Goal: Information Seeking & Learning: Find specific fact

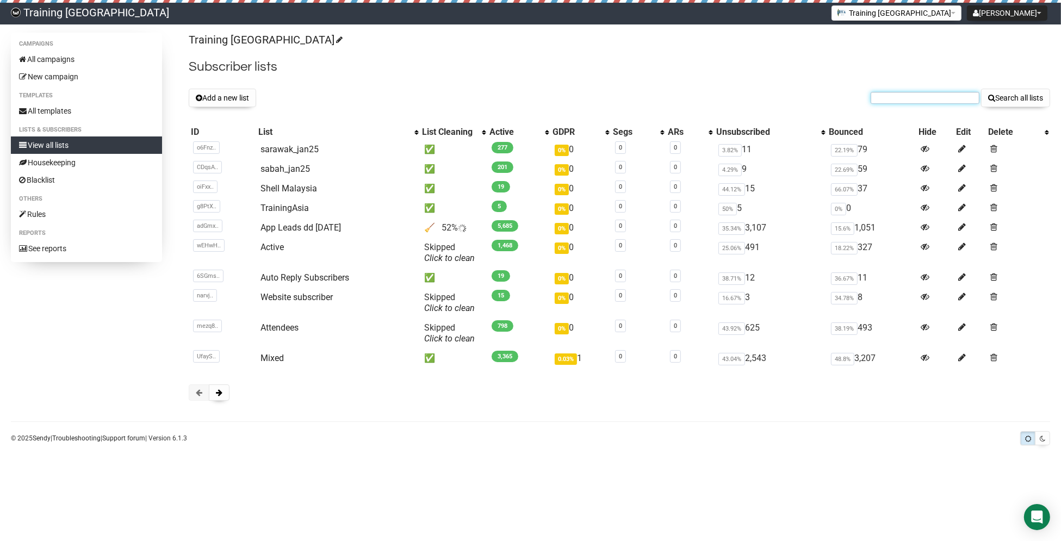
click at [898, 100] on input "text" at bounding box center [925, 98] width 109 height 12
paste input "khairul@watsons.com.my"
type input "khairul@watsons.com.my"
click at [1003, 96] on button "Search all lists" at bounding box center [1015, 98] width 69 height 18
click at [294, 230] on link "App Leads dd [DATE]" at bounding box center [301, 227] width 81 height 10
